Goal: Transaction & Acquisition: Purchase product/service

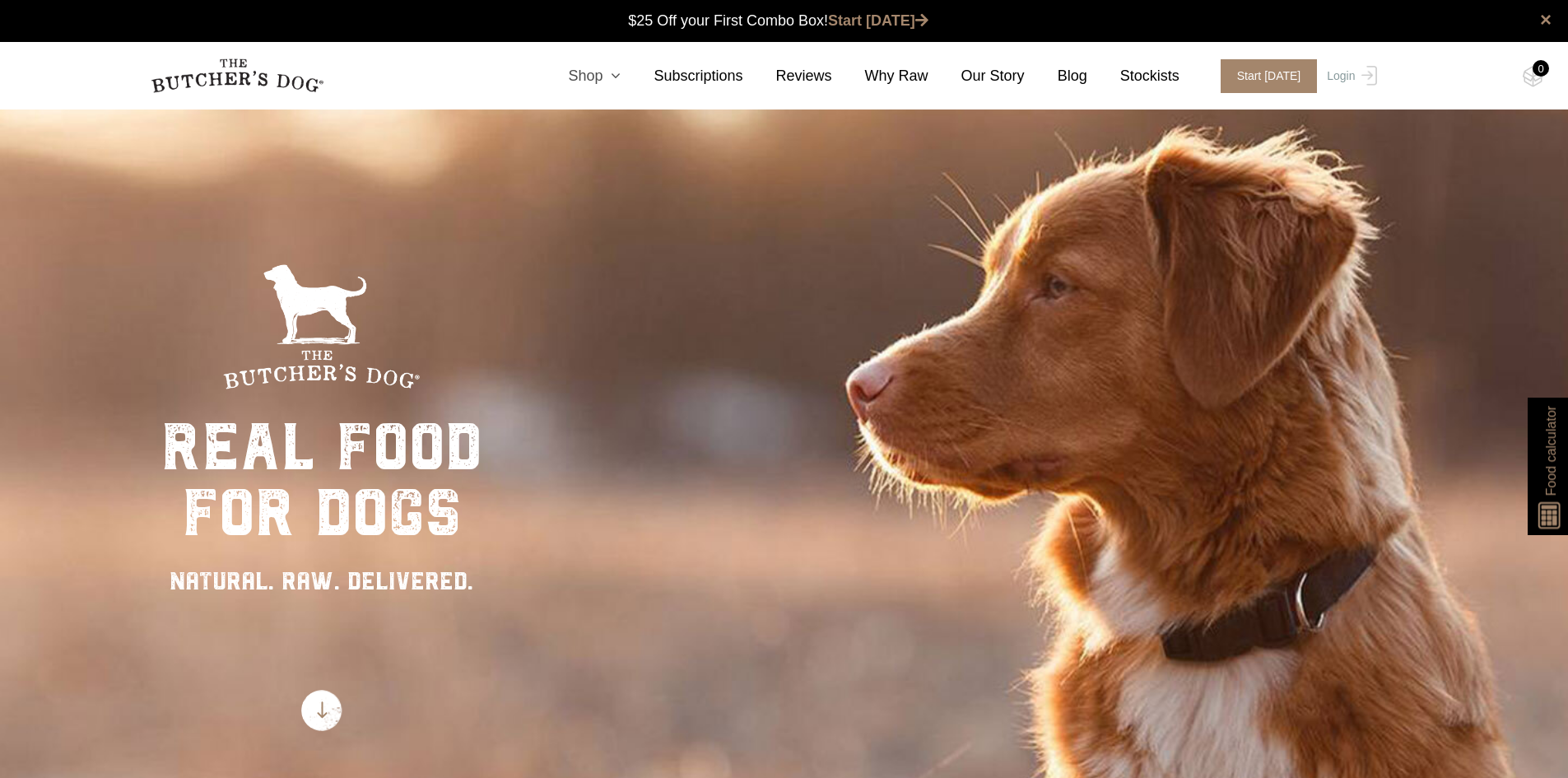
click at [621, 75] on icon at bounding box center [611, 75] width 18 height 15
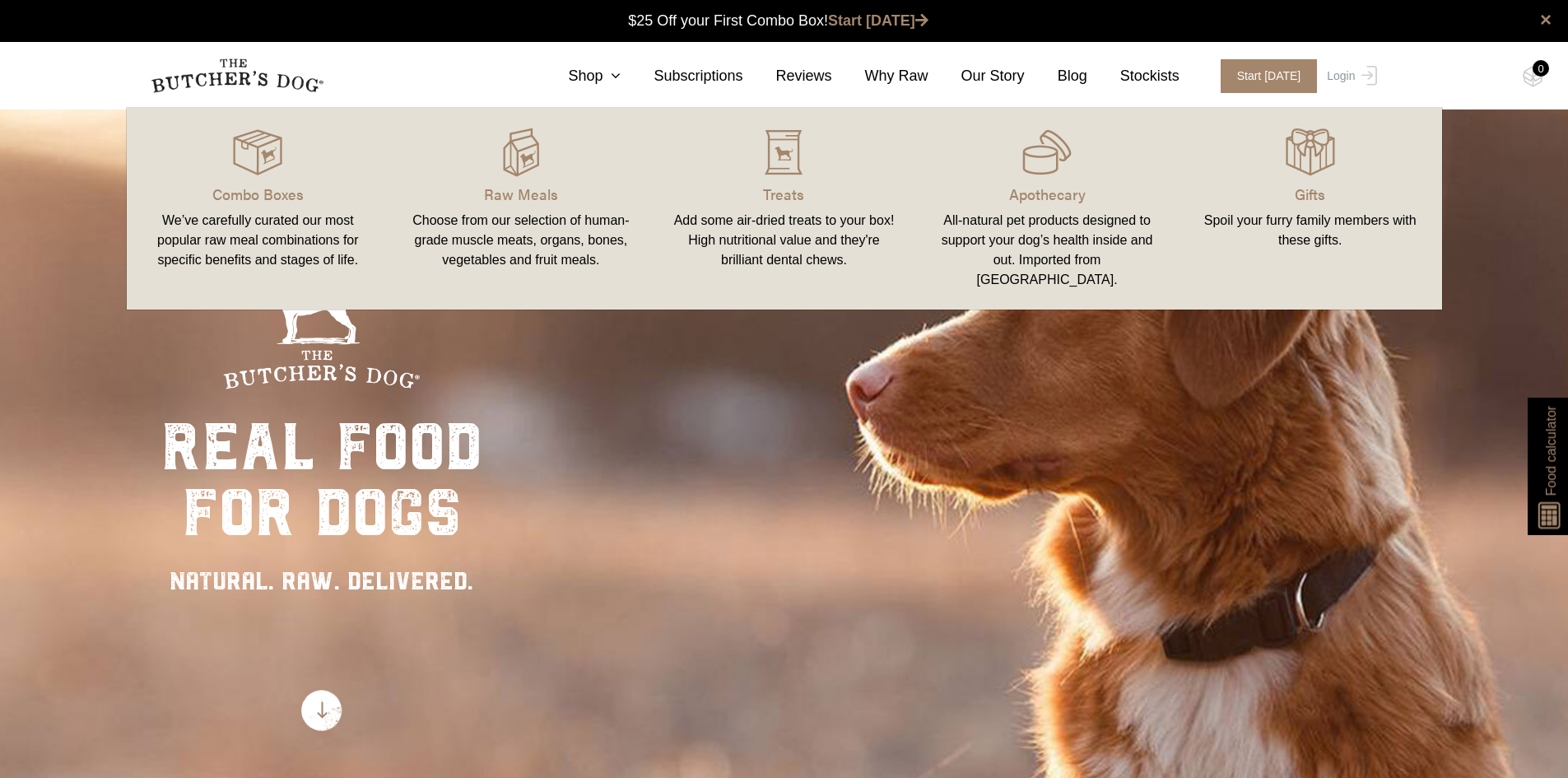
click at [537, 240] on div "Choose from our selection of human-grade muscle meats, organs, bones, vegetable…" at bounding box center [521, 240] width 224 height 59
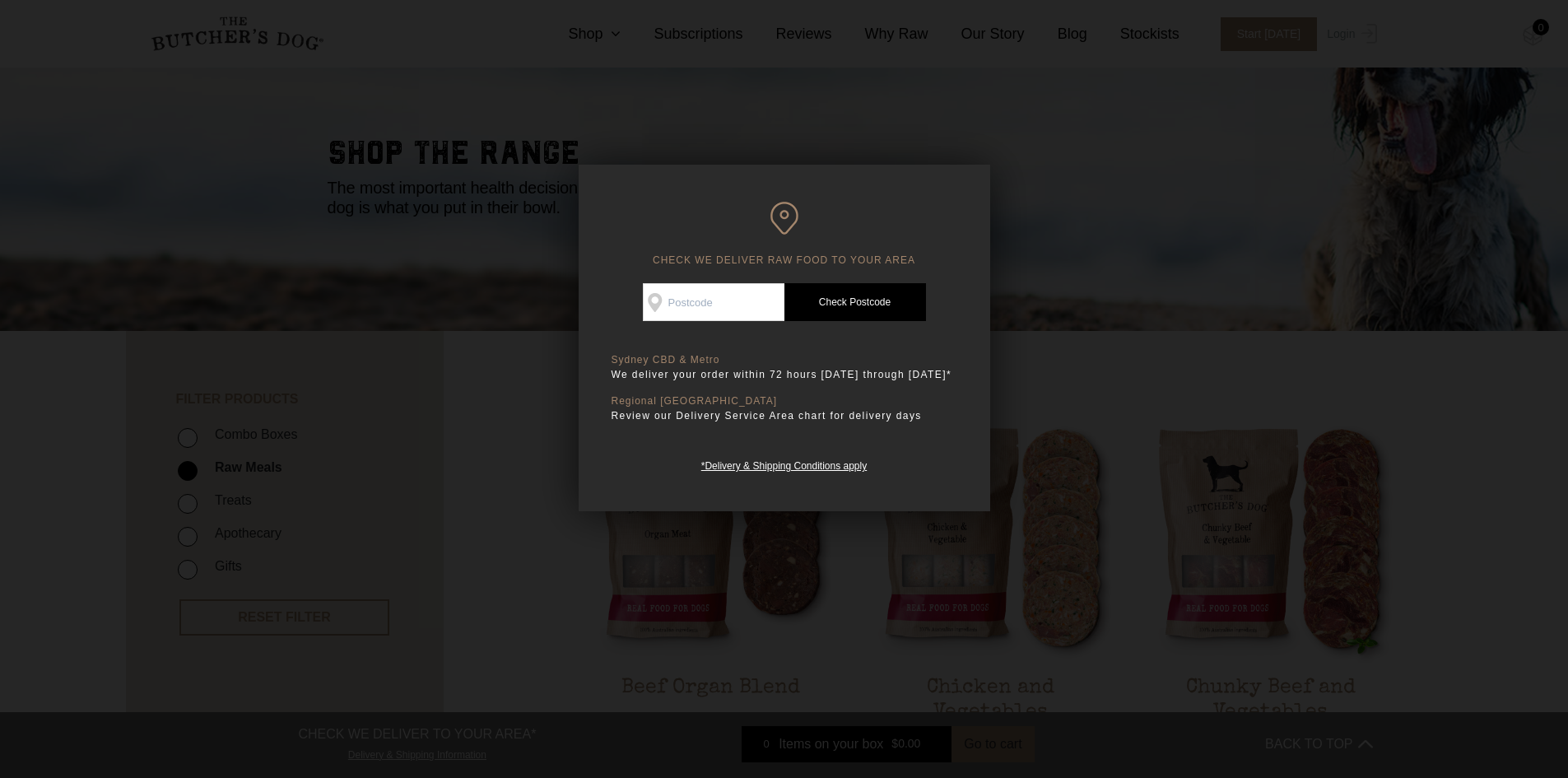
click at [727, 313] on input "Check Availability At" at bounding box center [713, 301] width 141 height 38
type input "2747"
click at [844, 310] on link "Check Postcode" at bounding box center [855, 301] width 141 height 38
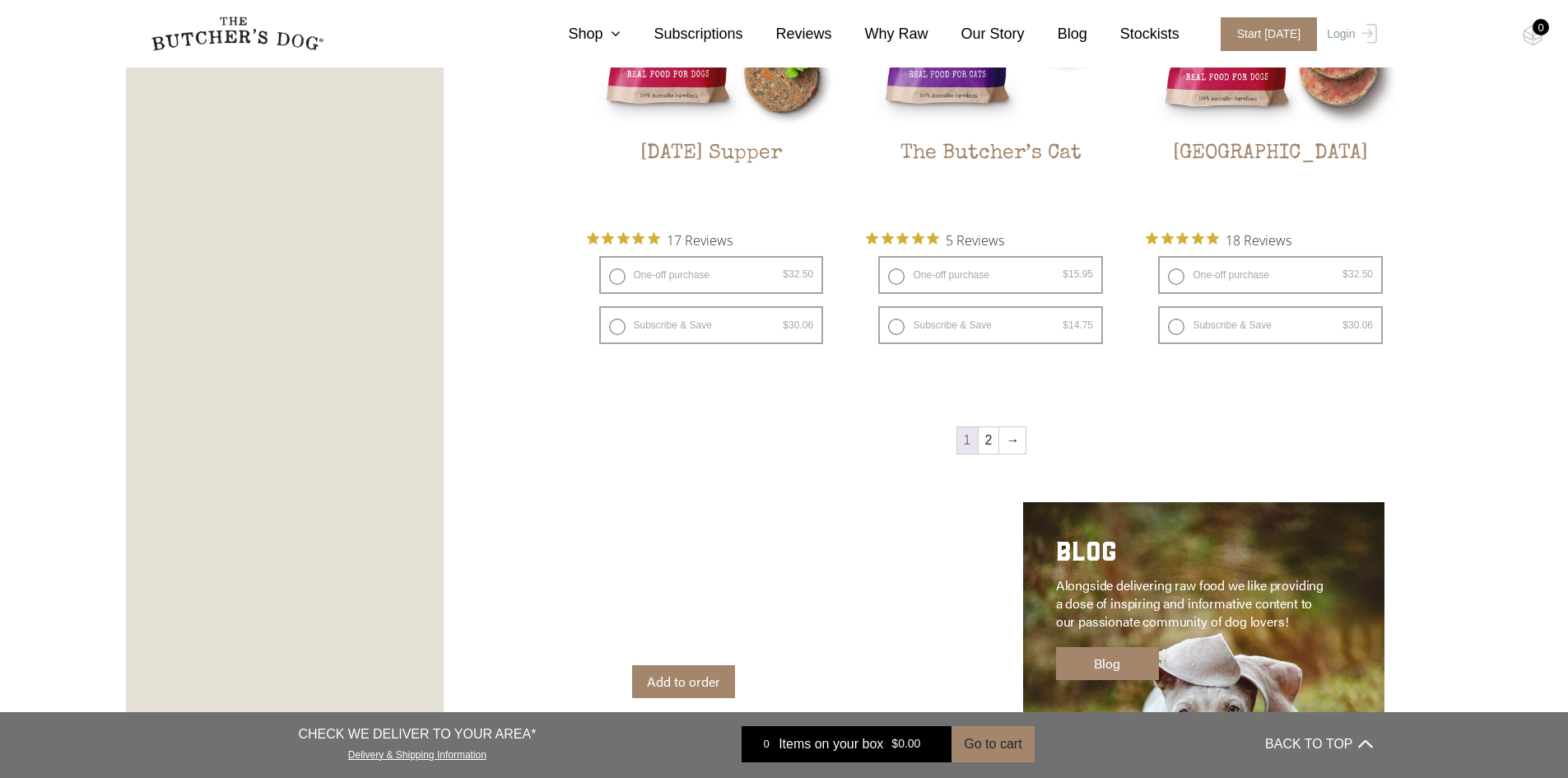
scroll to position [2222, 0]
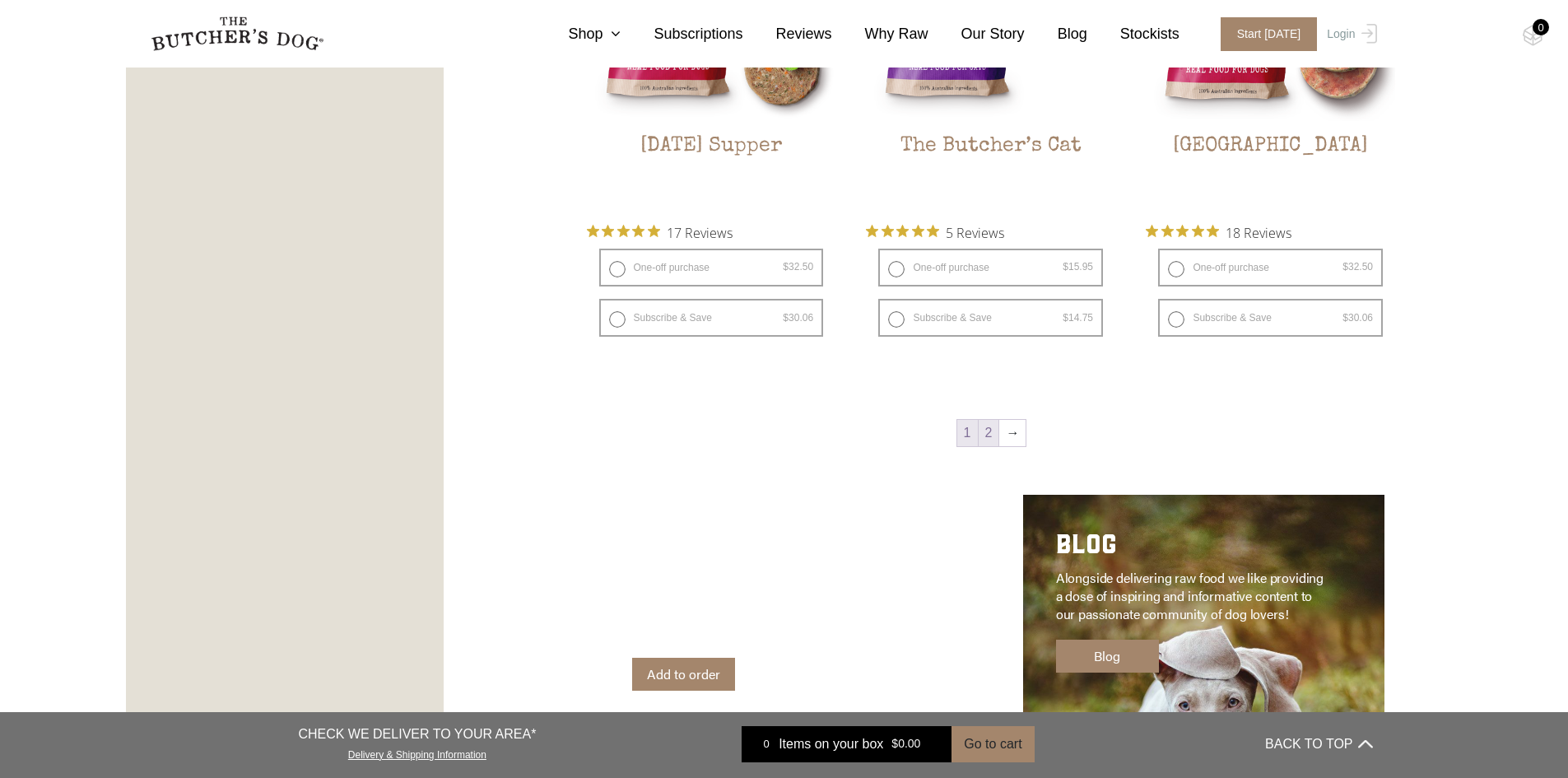
click at [990, 437] on link "2" at bounding box center [989, 433] width 21 height 26
